Goal: Information Seeking & Learning: Learn about a topic

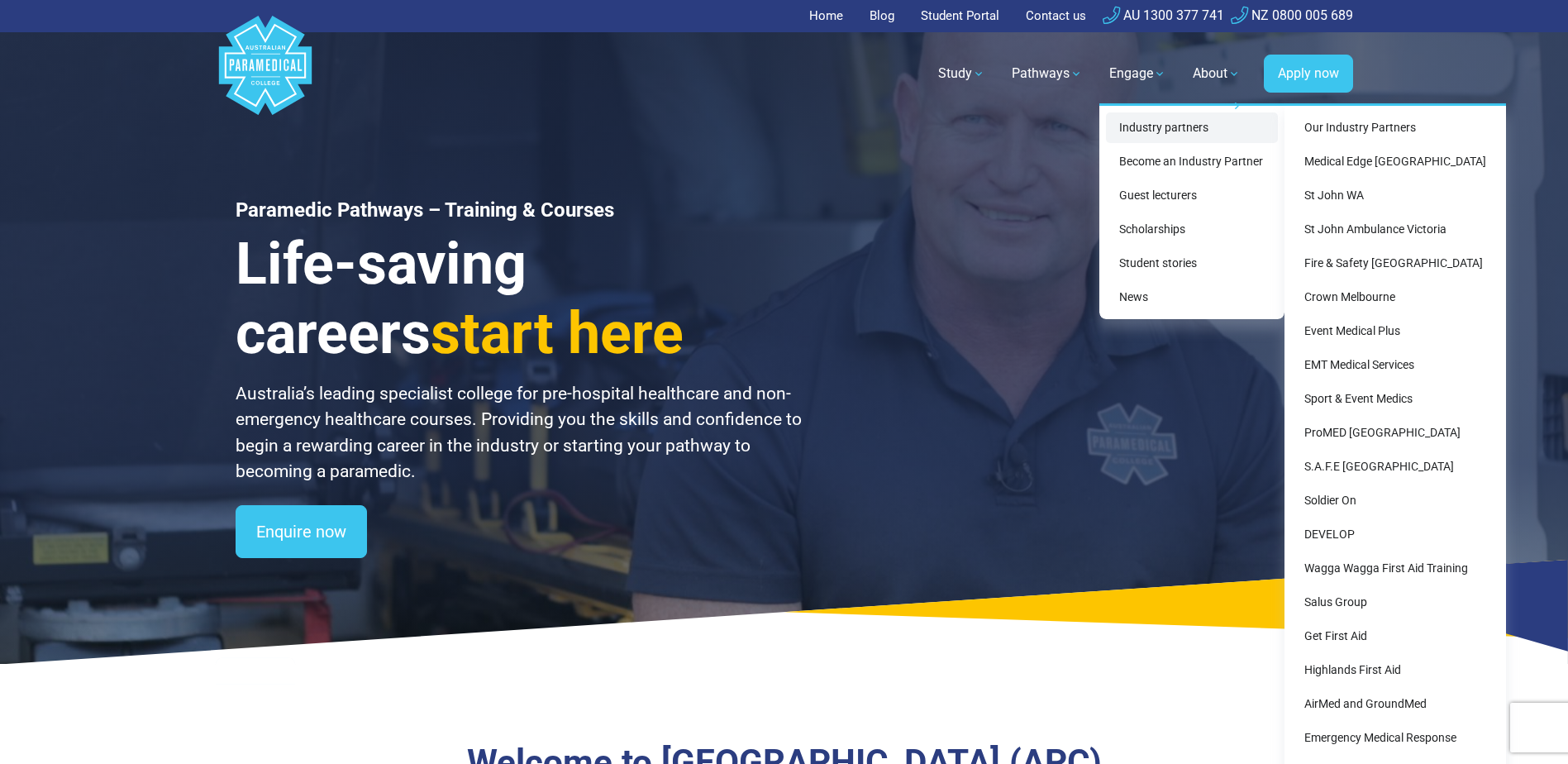
click at [1147, 124] on link "Industry partners" at bounding box center [1192, 127] width 172 height 31
click at [1344, 303] on link "Crown Melbourne" at bounding box center [1395, 297] width 208 height 31
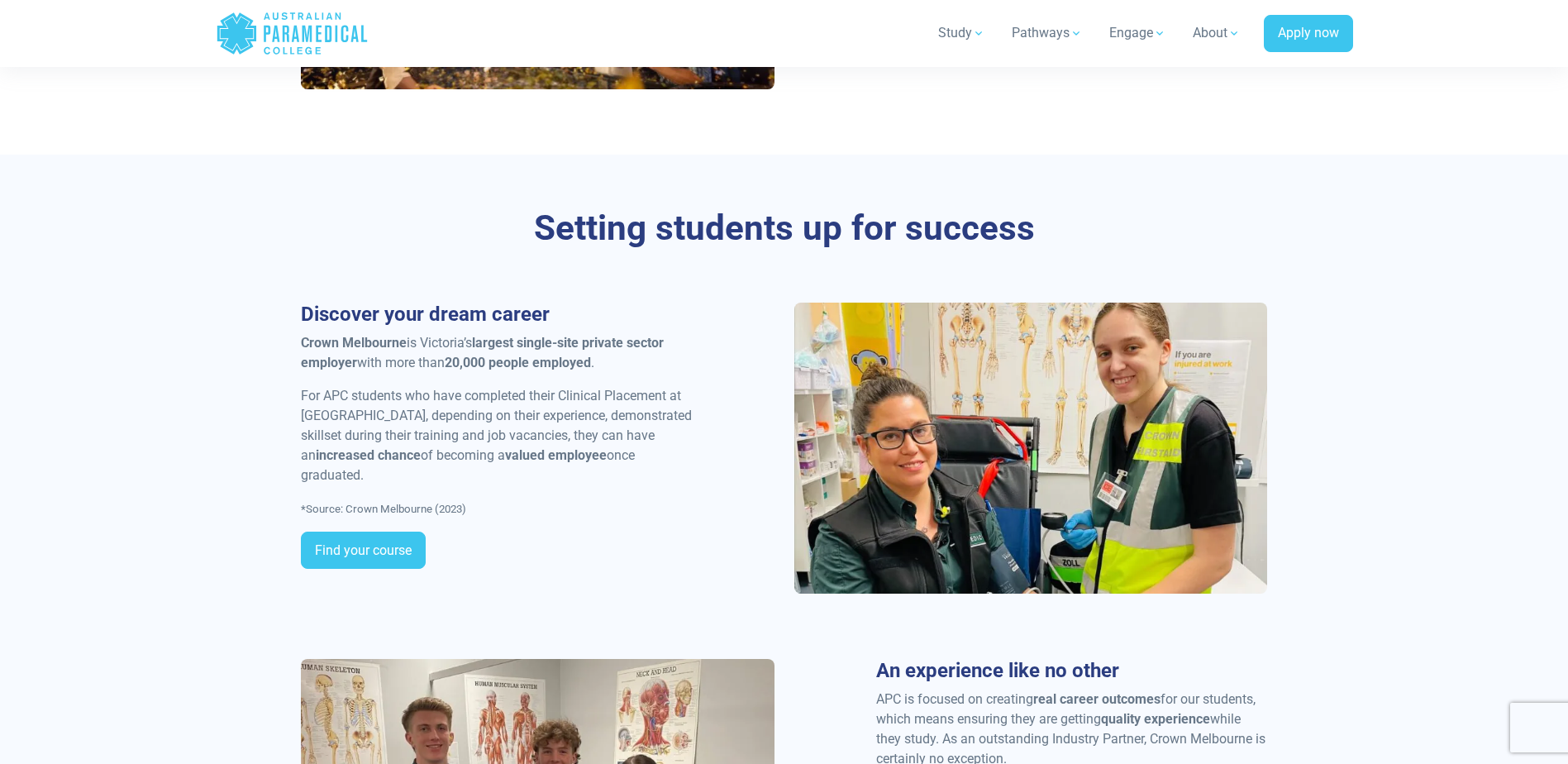
scroll to position [1322, 0]
